Goal: Information Seeking & Learning: Learn about a topic

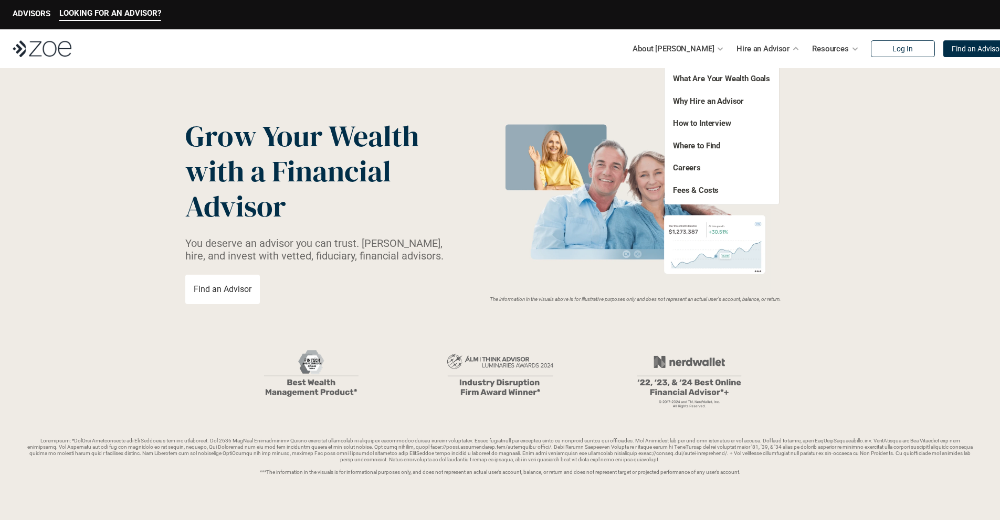
click at [693, 167] on p "Careers" at bounding box center [704, 168] width 63 height 12
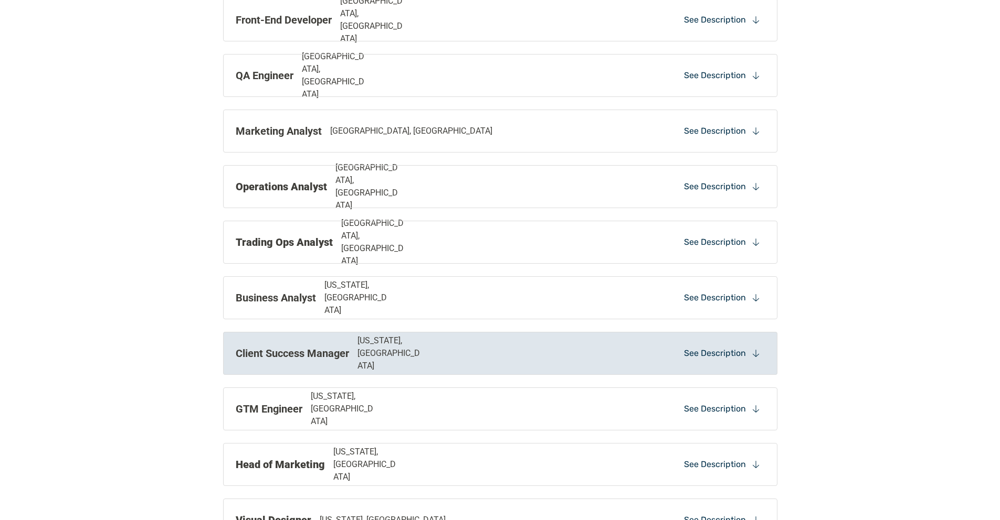
scroll to position [1046, 0]
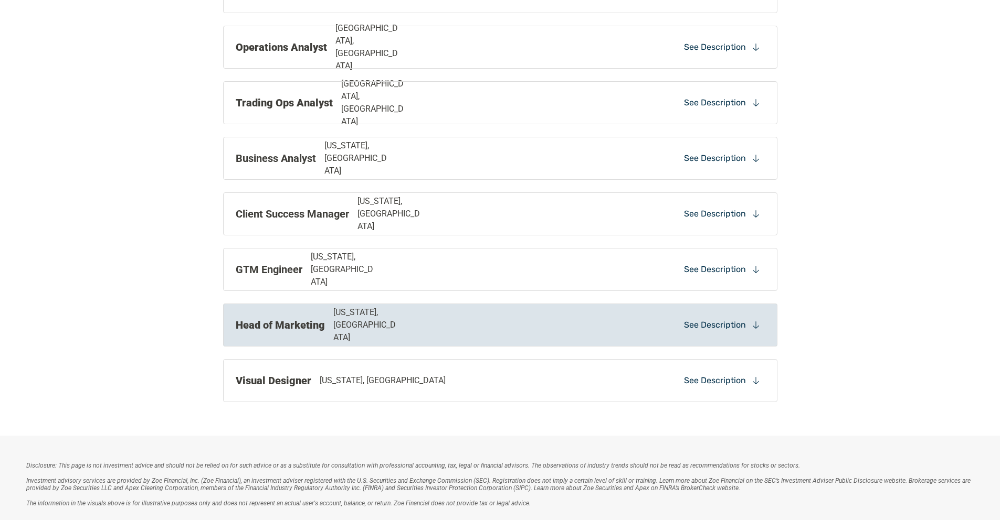
click at [377, 328] on p "[US_STATE], [GEOGRAPHIC_DATA]" at bounding box center [366, 325] width 67 height 38
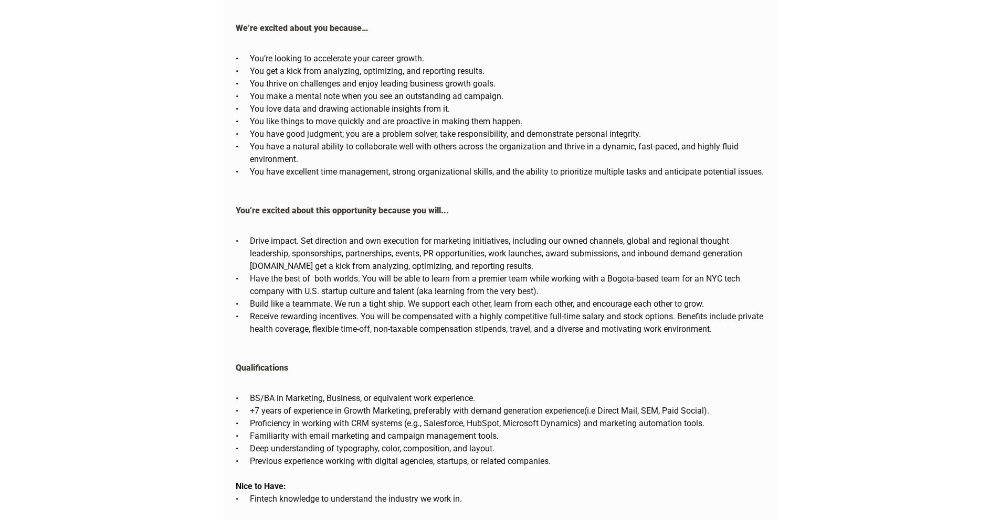
scroll to position [1836, 0]
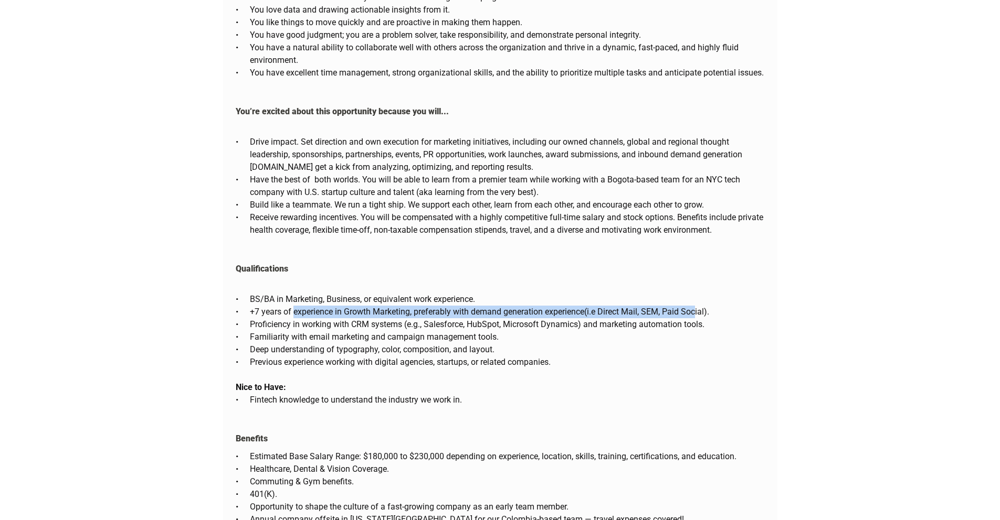
drag, startPoint x: 294, startPoint y: 297, endPoint x: 702, endPoint y: 302, distance: 407.7
click at [699, 306] on p "+7 years of experience in Growth Marketing, preferably with demand generation e…" at bounding box center [507, 312] width 515 height 13
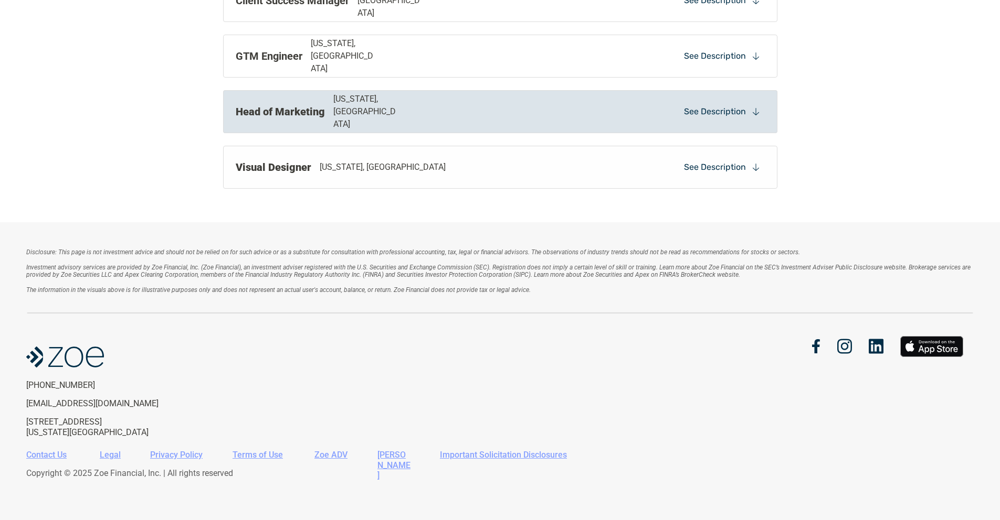
click at [374, 106] on p "[US_STATE], [GEOGRAPHIC_DATA]" at bounding box center [366, 112] width 67 height 38
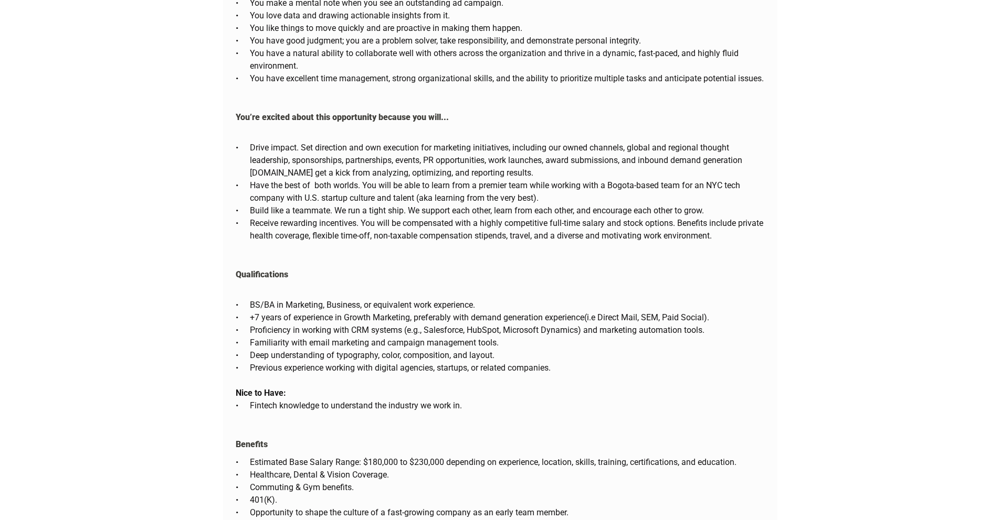
scroll to position [1883, 0]
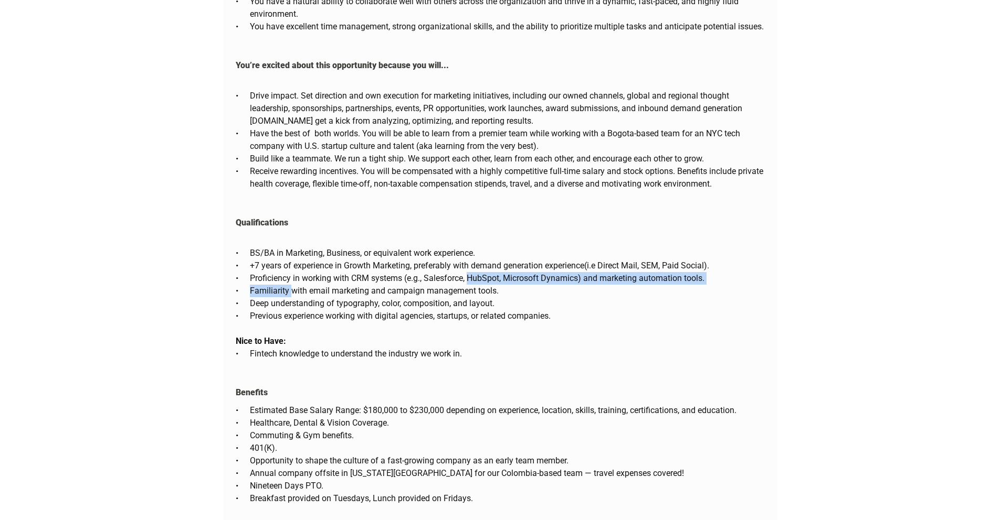
drag, startPoint x: 344, startPoint y: 271, endPoint x: 471, endPoint y: 271, distance: 126.5
click at [471, 271] on ul "BS/BA in Marketing, Business, or equivalent work experience. +7 years of experi…" at bounding box center [500, 285] width 529 height 76
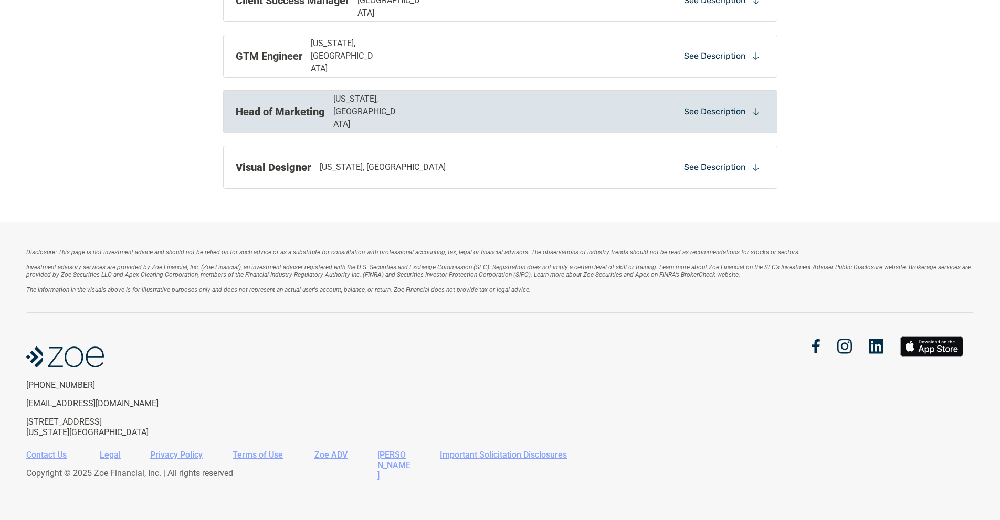
scroll to position [1247, 0]
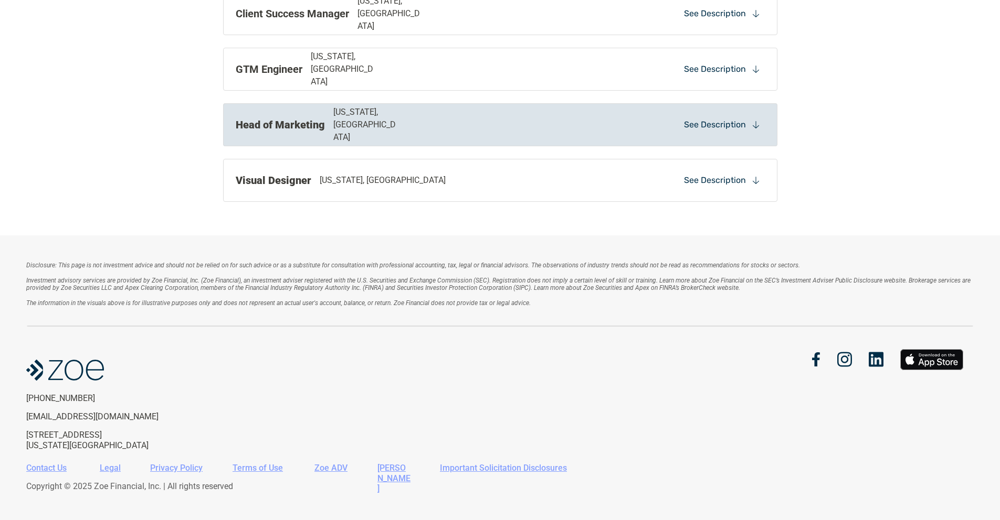
click at [496, 128] on div "Head of Marketing [US_STATE], [GEOGRAPHIC_DATA]" at bounding box center [393, 125] width 315 height 38
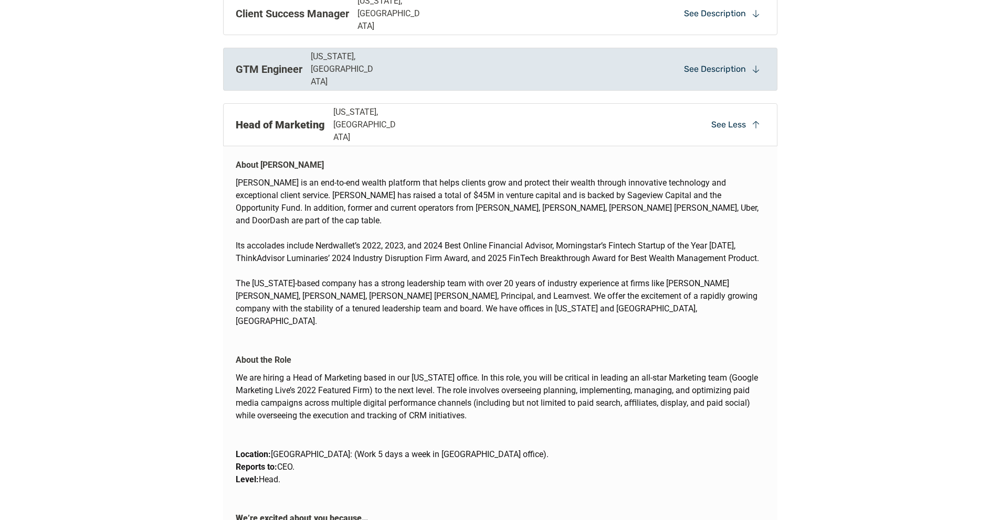
click at [452, 66] on div "GTM Engineer [US_STATE], [GEOGRAPHIC_DATA]" at bounding box center [393, 69] width 315 height 38
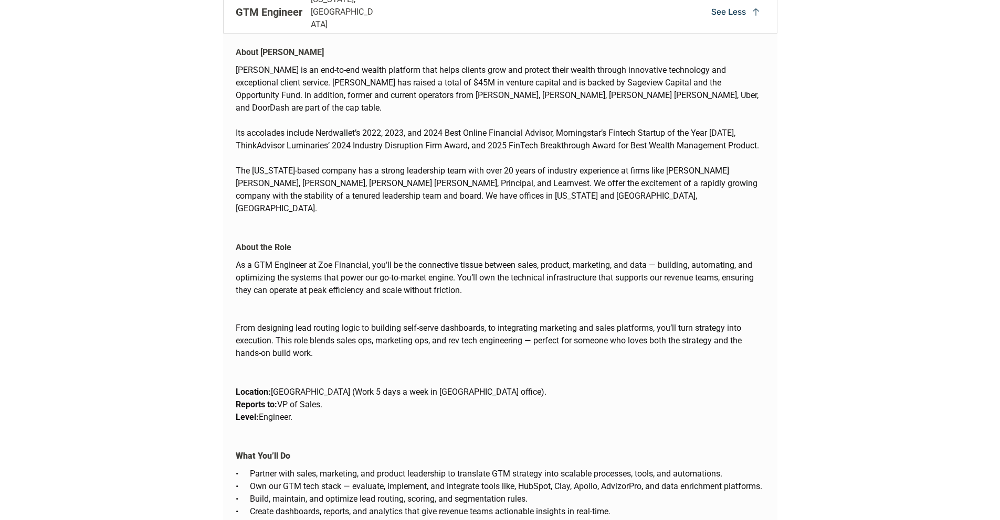
scroll to position [1180, 0]
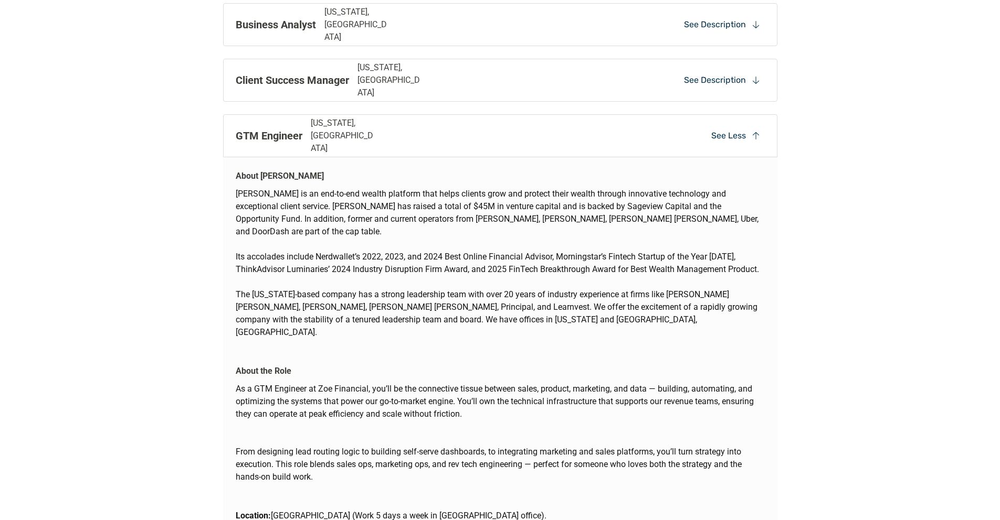
click at [517, 130] on div "GTM Engineer [US_STATE], [GEOGRAPHIC_DATA]" at bounding box center [393, 136] width 315 height 38
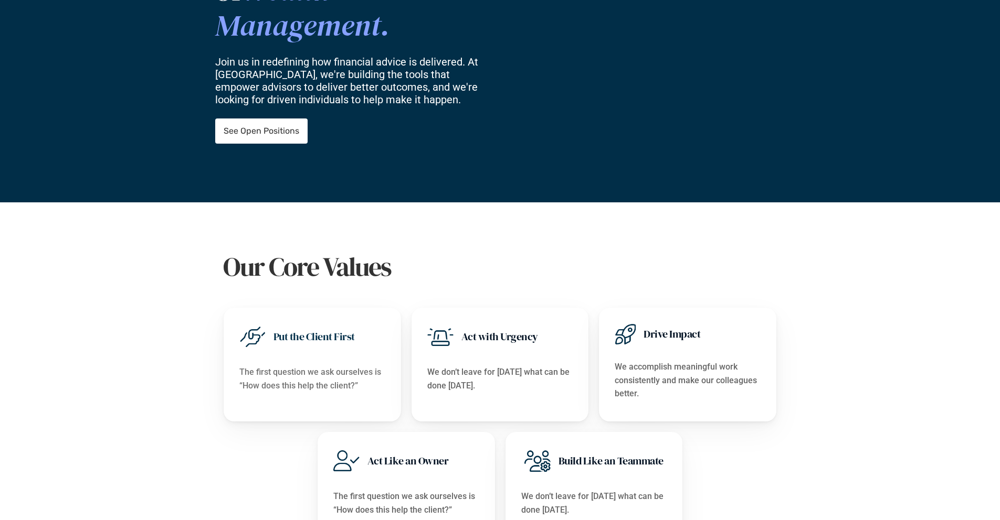
scroll to position [0, 0]
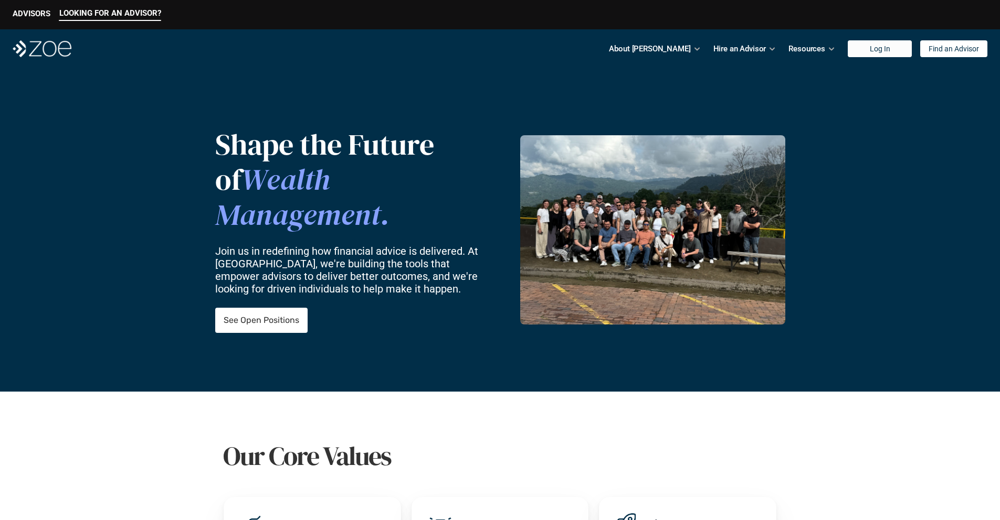
click at [690, 208] on img at bounding box center [652, 229] width 265 height 189
